Goal: Task Accomplishment & Management: Manage account settings

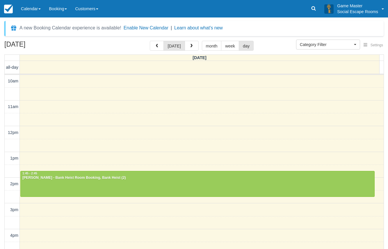
select select
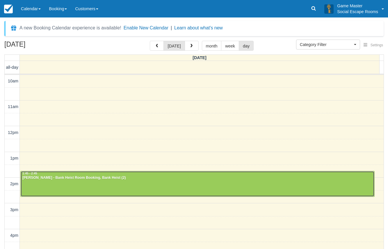
scroll to position [77, 0]
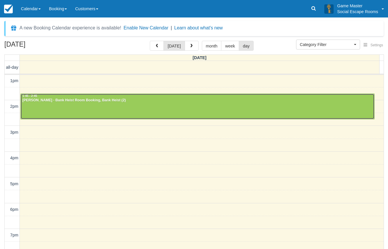
click at [49, 107] on div at bounding box center [198, 106] width 354 height 25
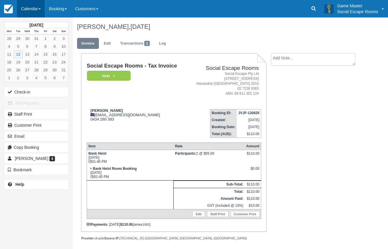
click at [33, 8] on link "Calendar" at bounding box center [31, 8] width 28 height 17
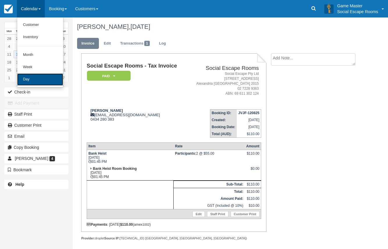
click at [38, 77] on link "Day" at bounding box center [40, 79] width 46 height 12
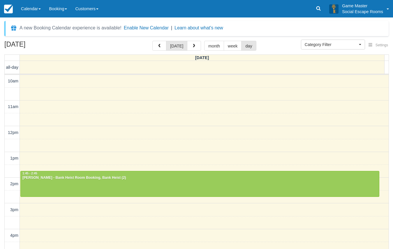
select select
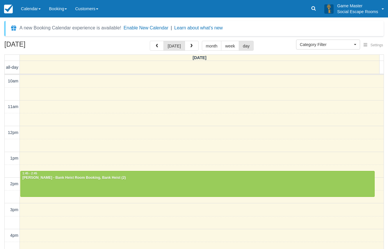
scroll to position [77, 0]
